Goal: Navigation & Orientation: Find specific page/section

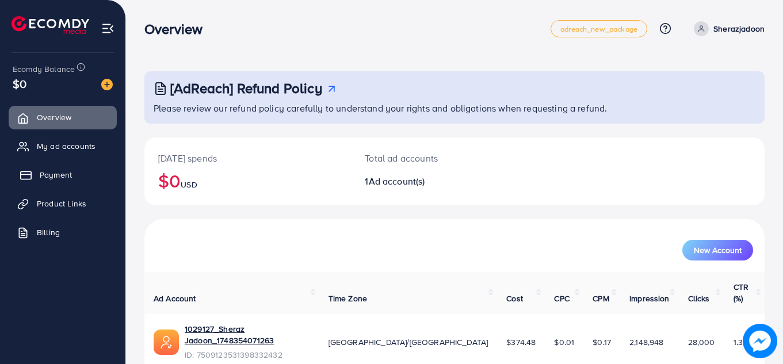
click at [64, 180] on span "Payment" at bounding box center [56, 175] width 32 height 12
click at [63, 179] on span "Payment" at bounding box center [56, 175] width 32 height 12
click at [22, 175] on line at bounding box center [26, 175] width 10 height 0
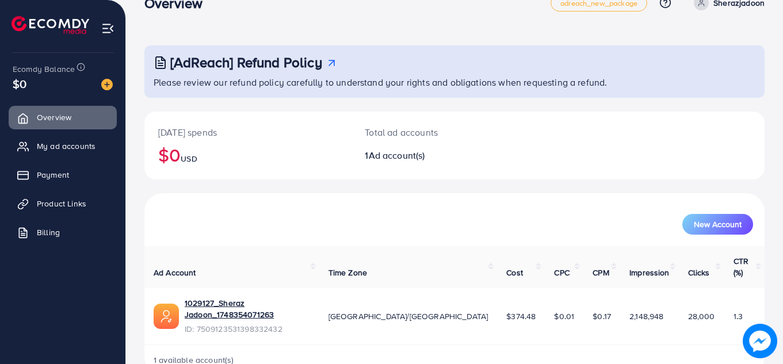
scroll to position [32, 0]
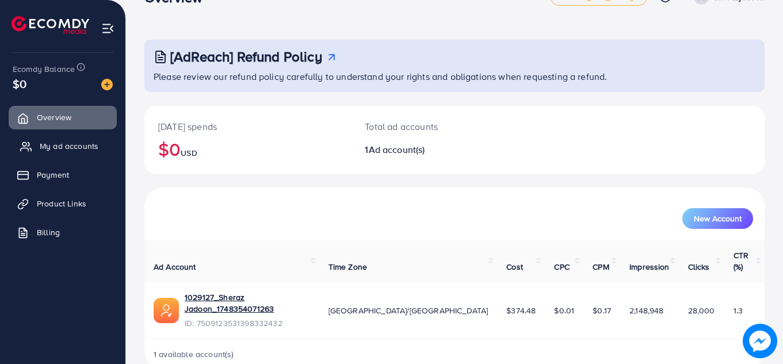
click at [47, 147] on span "My ad accounts" at bounding box center [69, 146] width 59 height 12
click at [86, 153] on link "My ad accounts" at bounding box center [63, 146] width 108 height 23
click at [86, 152] on link "My ad accounts" at bounding box center [63, 146] width 108 height 23
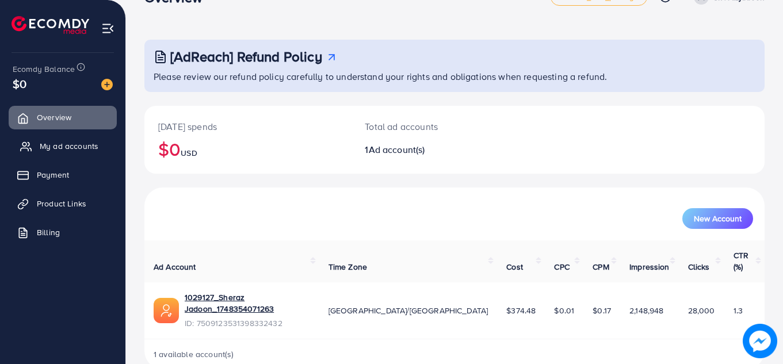
click at [86, 146] on span "My ad accounts" at bounding box center [69, 146] width 59 height 12
click at [86, 145] on span "My ad accounts" at bounding box center [69, 146] width 59 height 12
click at [66, 143] on span "My ad accounts" at bounding box center [69, 146] width 59 height 12
click at [38, 179] on link "Payment" at bounding box center [63, 174] width 108 height 23
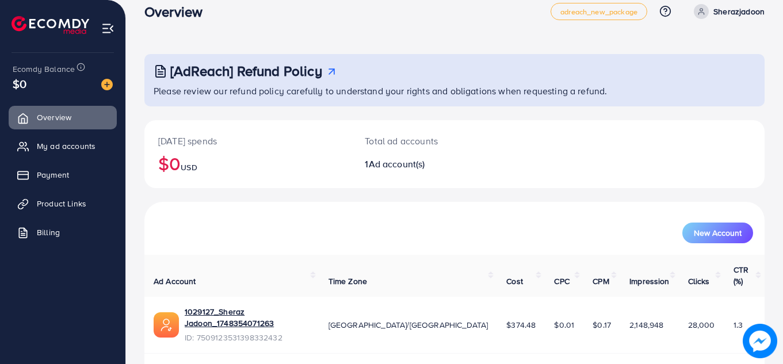
scroll to position [0, 0]
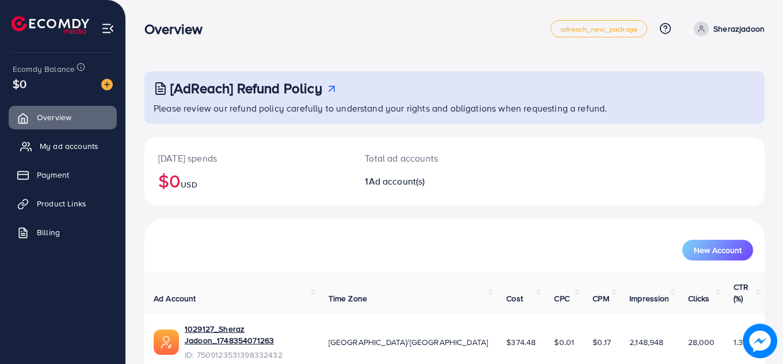
click at [80, 149] on span "My ad accounts" at bounding box center [69, 146] width 59 height 12
click at [73, 144] on span "My ad accounts" at bounding box center [69, 146] width 59 height 12
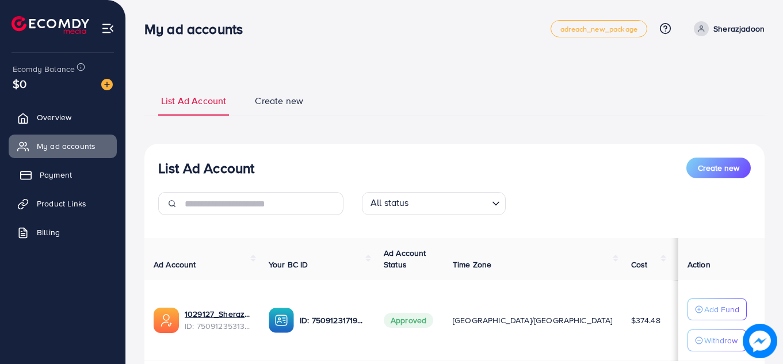
click at [51, 172] on span "Payment" at bounding box center [56, 175] width 32 height 12
click at [66, 178] on span "Payment" at bounding box center [56, 175] width 32 height 12
click at [66, 179] on span "Payment" at bounding box center [56, 175] width 32 height 12
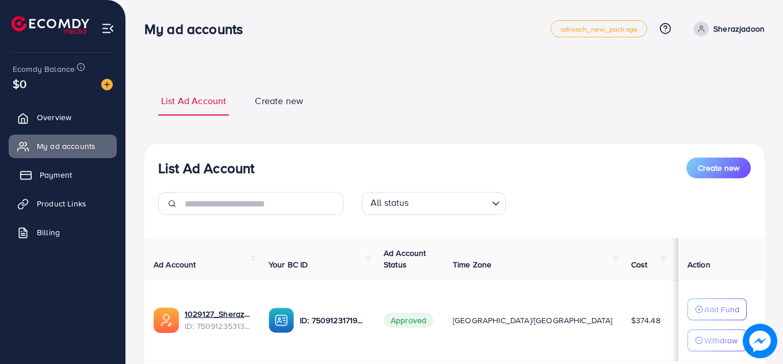
click at [65, 178] on span "Payment" at bounding box center [56, 175] width 32 height 12
click at [71, 149] on span "My ad accounts" at bounding box center [69, 146] width 59 height 12
click at [55, 168] on link "Payment" at bounding box center [63, 174] width 108 height 23
click at [72, 178] on link "Payment" at bounding box center [63, 174] width 108 height 23
click at [68, 178] on span "Payment" at bounding box center [56, 175] width 32 height 12
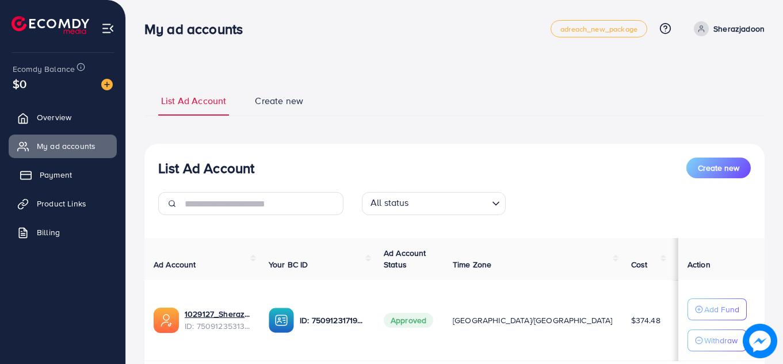
click at [74, 178] on link "Payment" at bounding box center [63, 174] width 108 height 23
click at [72, 175] on link "Payment" at bounding box center [63, 174] width 108 height 23
click at [71, 175] on span "Payment" at bounding box center [56, 175] width 32 height 12
click at [70, 170] on span "Payment" at bounding box center [56, 175] width 32 height 12
click at [68, 164] on link "Payment" at bounding box center [63, 174] width 108 height 23
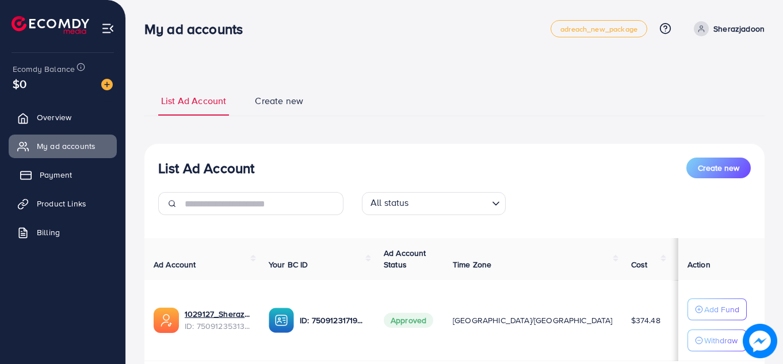
click at [18, 166] on link "Payment" at bounding box center [63, 174] width 108 height 23
click at [22, 175] on line at bounding box center [26, 175] width 10 height 0
click at [21, 178] on icon at bounding box center [26, 176] width 12 height 12
click at [24, 178] on icon at bounding box center [26, 176] width 12 height 12
click at [71, 175] on span "Payment" at bounding box center [56, 175] width 32 height 12
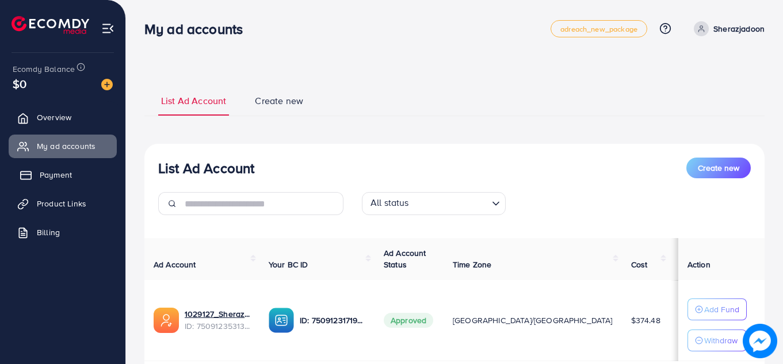
click at [72, 179] on link "Payment" at bounding box center [63, 174] width 108 height 23
click at [70, 178] on span "Payment" at bounding box center [56, 175] width 32 height 12
click at [67, 174] on span "Payment" at bounding box center [56, 175] width 32 height 12
click at [64, 176] on span "Payment" at bounding box center [56, 175] width 32 height 12
click at [92, 147] on span "My ad accounts" at bounding box center [69, 146] width 59 height 12
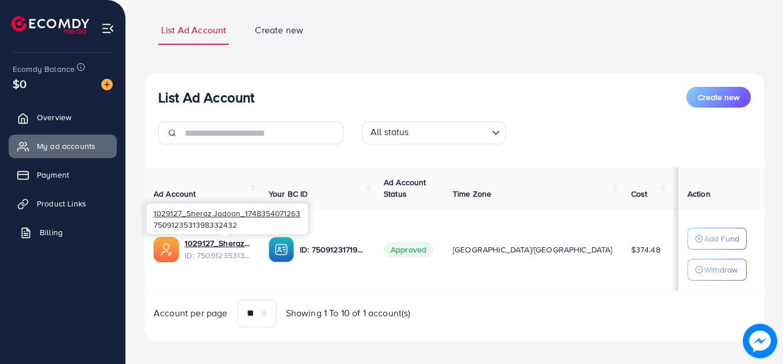
scroll to position [39, 0]
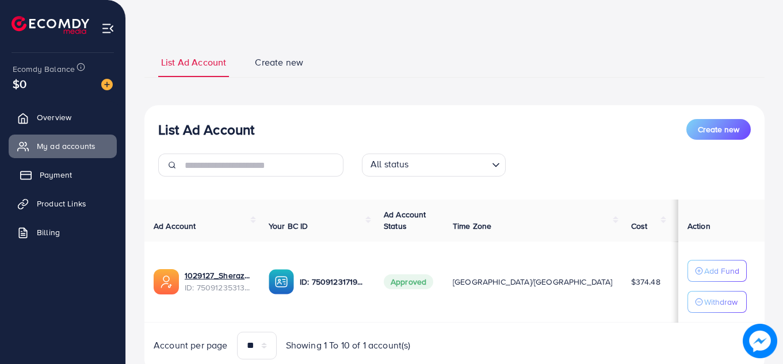
click at [41, 179] on span "Payment" at bounding box center [56, 175] width 32 height 12
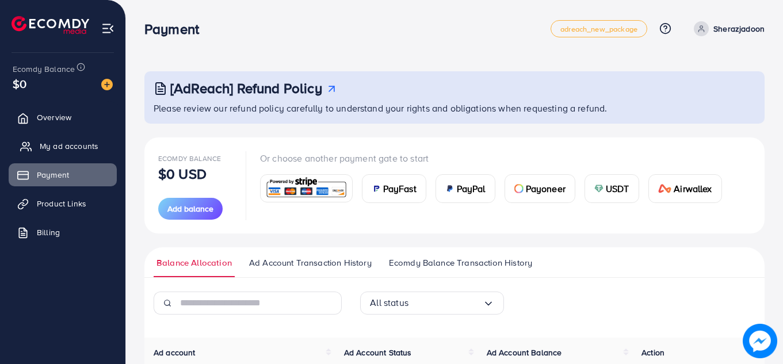
click at [51, 138] on link "My ad accounts" at bounding box center [63, 146] width 108 height 23
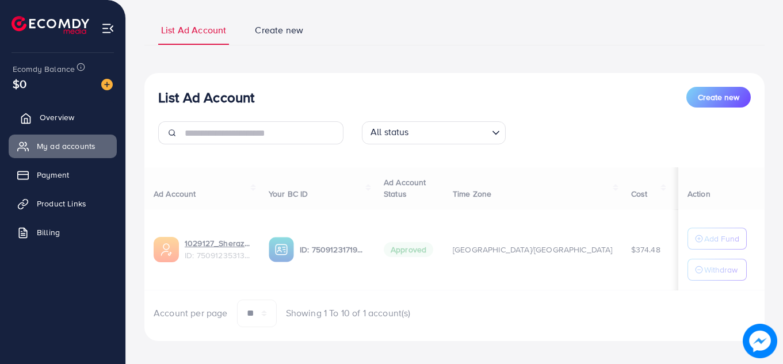
scroll to position [80, 0]
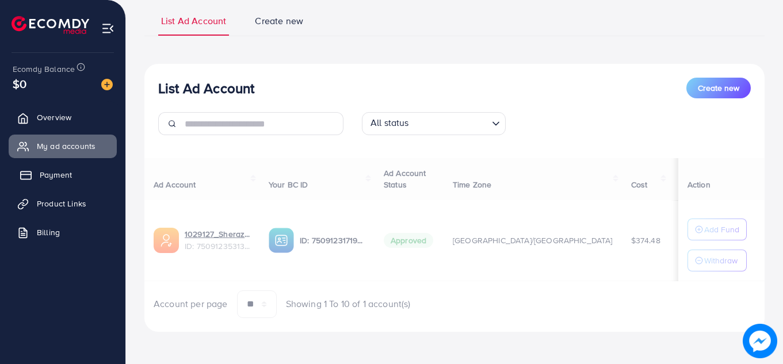
click at [45, 171] on span "Payment" at bounding box center [56, 175] width 32 height 12
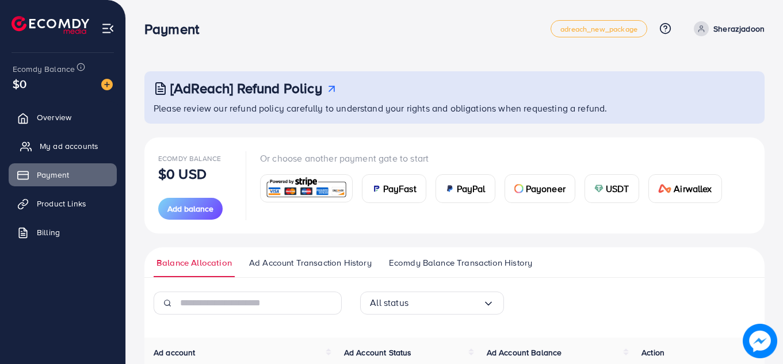
click at [37, 146] on link "My ad accounts" at bounding box center [63, 146] width 108 height 23
